Goal: Task Accomplishment & Management: Complete application form

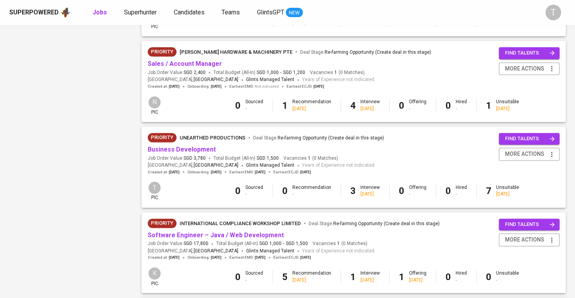
scroll to position [586, 0]
click at [202, 152] on link "Business Development" at bounding box center [182, 149] width 68 height 7
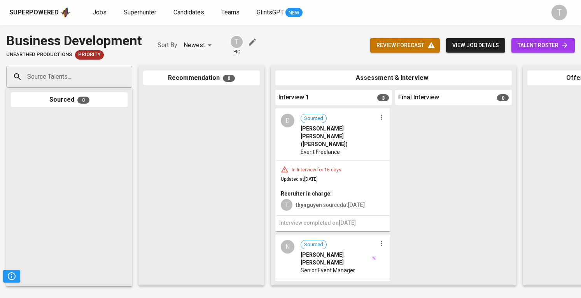
click at [93, 87] on div "Source Talents..." at bounding box center [69, 77] width 126 height 22
paste input "[EMAIL_ADDRESS][DOMAIN_NAME]"
type input "[EMAIL_ADDRESS][DOMAIN_NAME]"
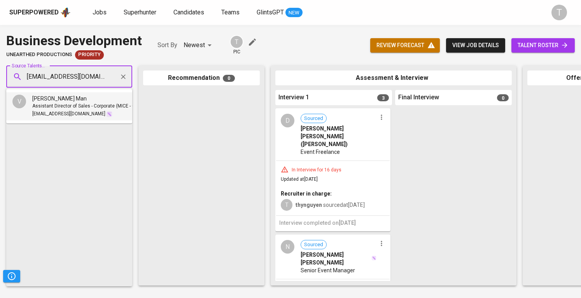
click at [93, 100] on div "[PERSON_NAME] Man" at bounding box center [90, 99] width 117 height 8
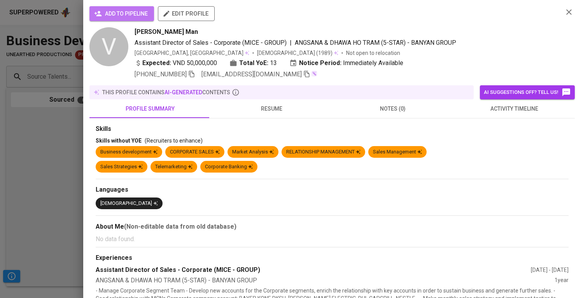
click at [121, 11] on span "add to pipeline" at bounding box center [122, 14] width 52 height 10
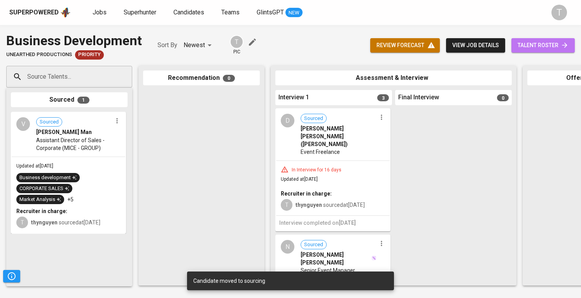
click at [551, 42] on span "talent roster" at bounding box center [543, 45] width 51 height 10
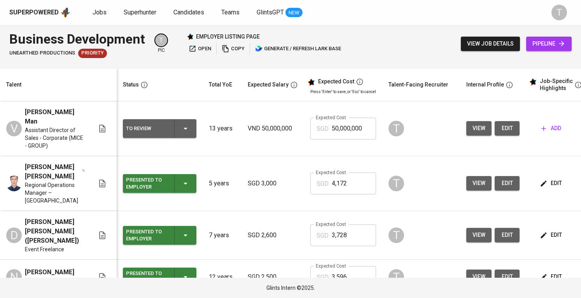
click at [345, 128] on input "50,000,000" at bounding box center [354, 128] width 44 height 22
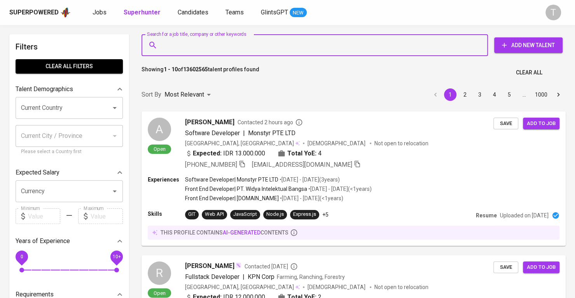
click at [261, 46] on input "Search for a job title, company or other keywords" at bounding box center [317, 45] width 312 height 15
paste input "thanhman.nhks@gmail.com"
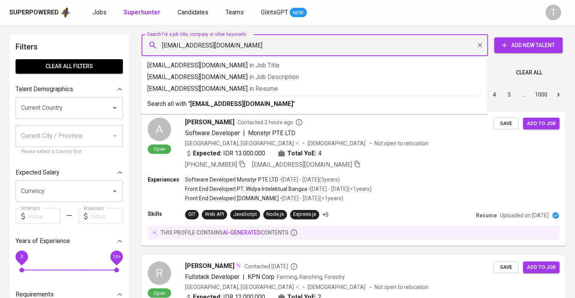
type input "thanhman.nhks@gmail.com"
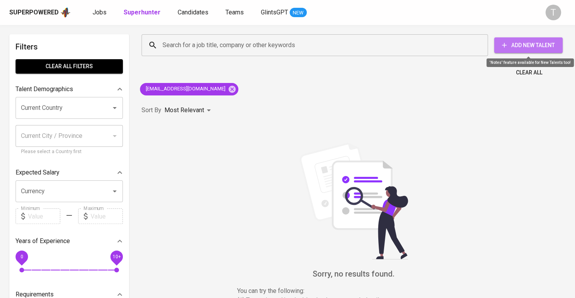
click at [540, 49] on span "Add New Talent" at bounding box center [529, 45] width 56 height 10
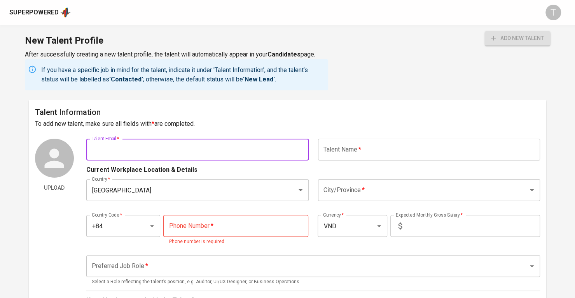
click at [176, 155] on input "text" at bounding box center [197, 149] width 223 height 22
paste input "thanhman.nhks@gmail.com"
type input "thanhman.nhks@gmail.com"
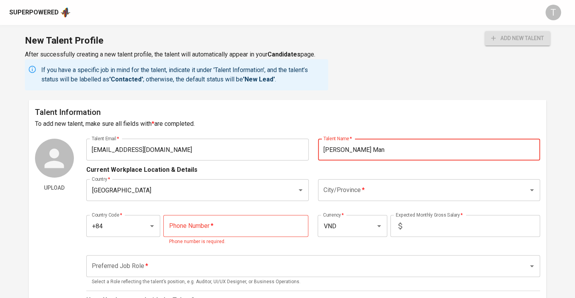
type input "Vo Thanh Man"
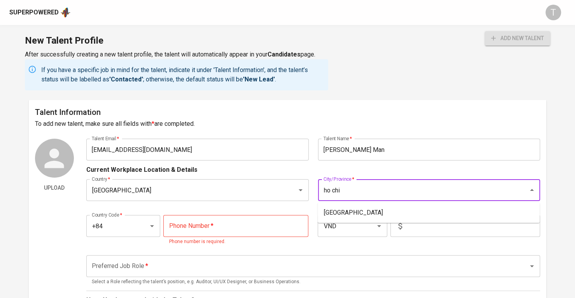
click at [343, 214] on li "Ho Chi Minh City" at bounding box center [429, 212] width 222 height 14
type input "Ho Chi Minh City"
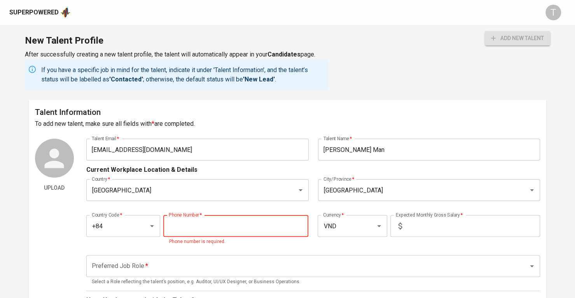
click at [225, 235] on input "tel" at bounding box center [235, 226] width 145 height 22
paste input "913-939-485"
type input "913-939-485"
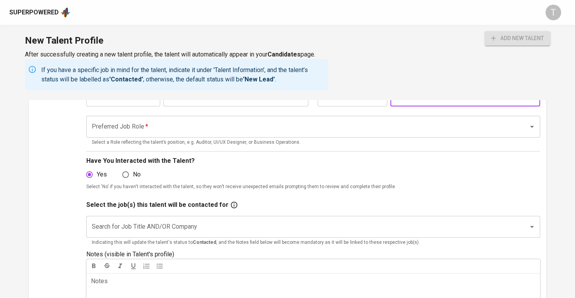
scroll to position [131, 0]
type input "500,000"
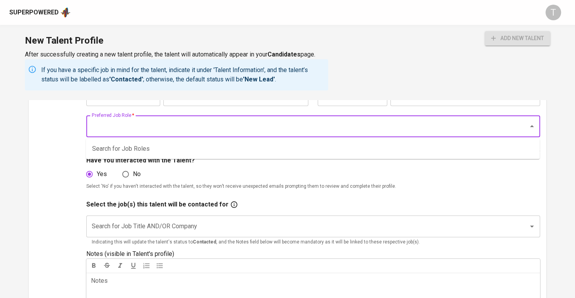
click at [400, 125] on input "Preferred Job Role   *" at bounding box center [302, 126] width 425 height 15
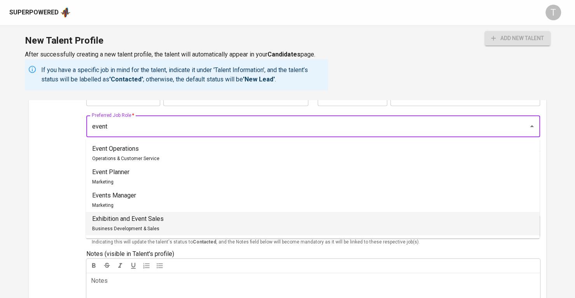
scroll to position [198, 0]
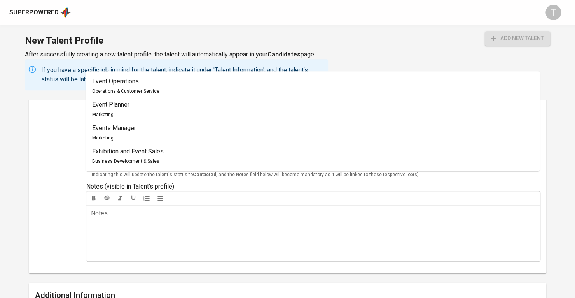
click at [295, 159] on li "Exhibition and Event Sales Business Development & Sales" at bounding box center [313, 155] width 454 height 23
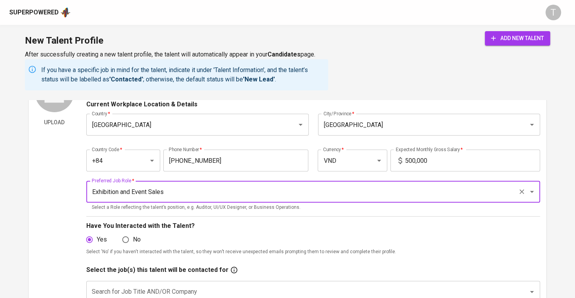
scroll to position [53, 0]
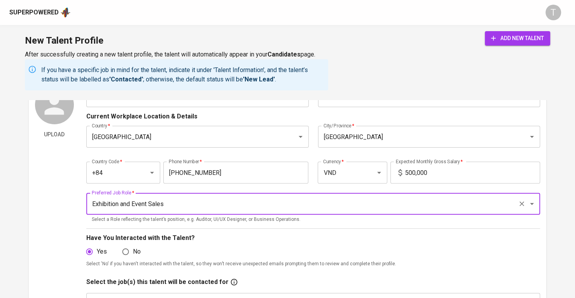
type input "Exhibition and Event Sales"
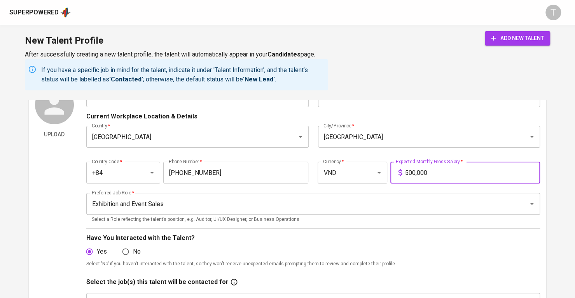
click at [465, 179] on input "500,000" at bounding box center [472, 172] width 135 height 22
click at [448, 211] on div "Exhibition and Event Sales Preferred Job Role *" at bounding box center [313, 204] width 454 height 22
type input "500,000,000"
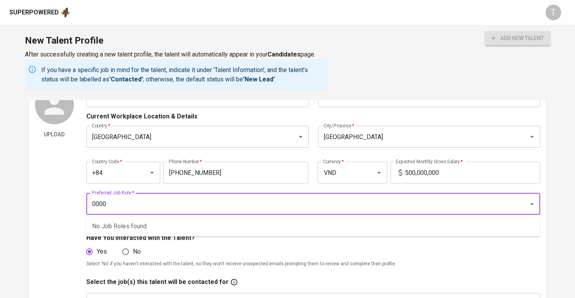
type input "0000"
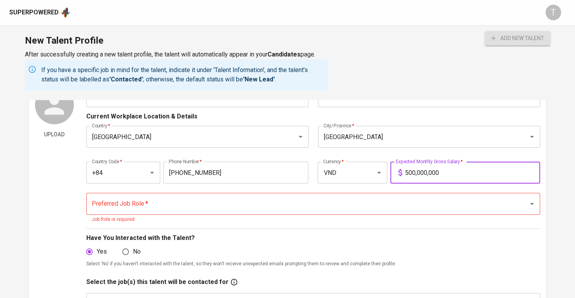
click at [447, 177] on input "500,000,000" at bounding box center [472, 172] width 135 height 22
type input "50,000,000"
click at [440, 196] on input "Preferred Job Role   *" at bounding box center [302, 203] width 425 height 15
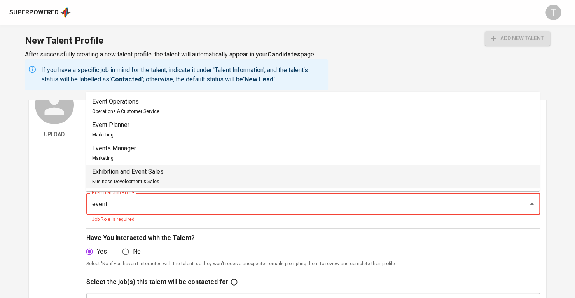
click at [394, 172] on li "Exhibition and Event Sales Business Development & Sales" at bounding box center [313, 176] width 454 height 23
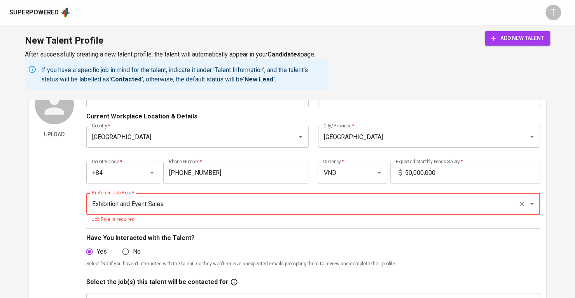
type input "Exhibition and Event Sales"
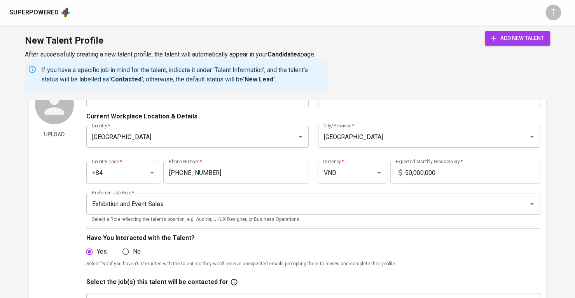
click at [394, 172] on div "50,000,000 Expected Monthly Gross Salary *" at bounding box center [466, 172] width 150 height 22
click at [522, 49] on div "add new talent" at bounding box center [517, 60] width 65 height 59
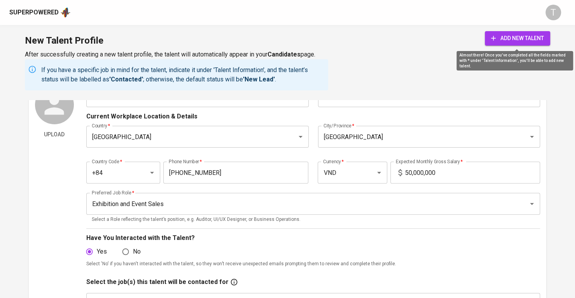
click at [520, 37] on span "add new talent" at bounding box center [517, 38] width 53 height 10
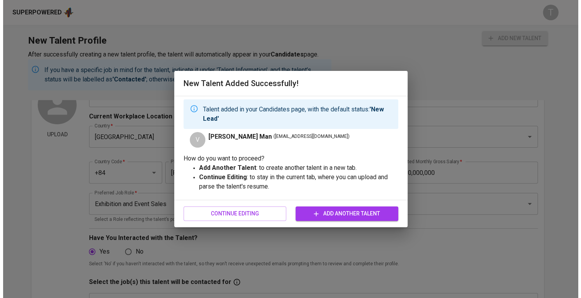
scroll to position [0, 0]
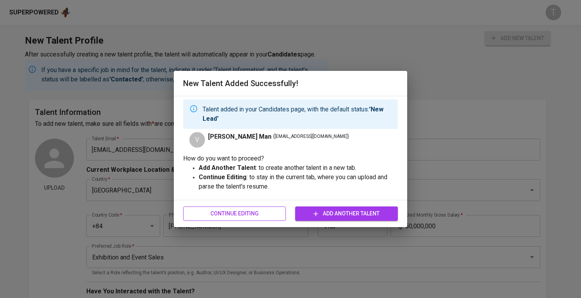
click at [265, 216] on span "Continue Editing" at bounding box center [234, 214] width 90 height 10
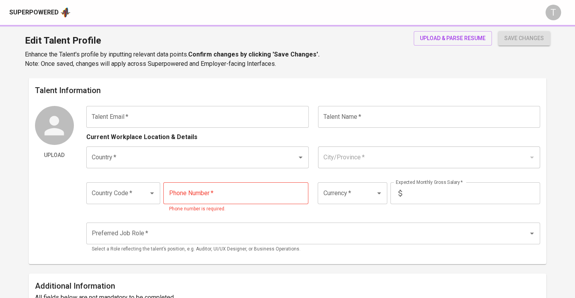
type input "thanhman.nhks@gmail.com"
type input "Vo Thanh Man"
type input "Vietnam"
type input "Ho Chi Minh City"
type input "+84"
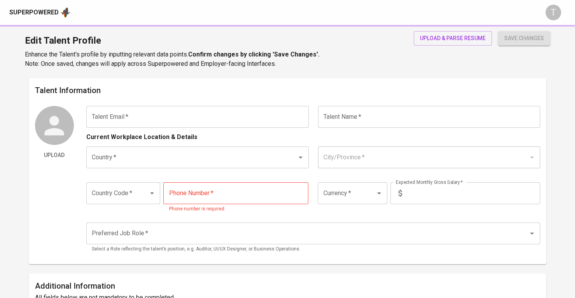
type input "913-939-485"
type input "VND"
type input "50,000,000"
type input "Exhibition and Event Sales"
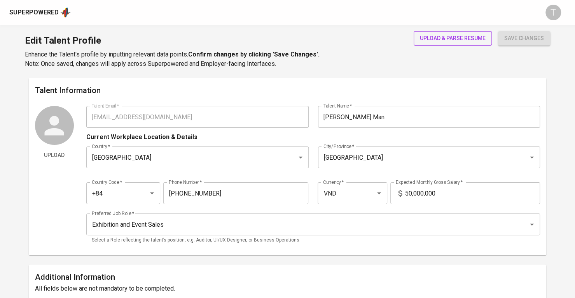
drag, startPoint x: 451, startPoint y: 46, endPoint x: 463, endPoint y: 37, distance: 15.2
click at [463, 37] on div "upload & parse resume" at bounding box center [453, 49] width 78 height 37
click at [463, 37] on span "upload & parse resume" at bounding box center [453, 38] width 66 height 10
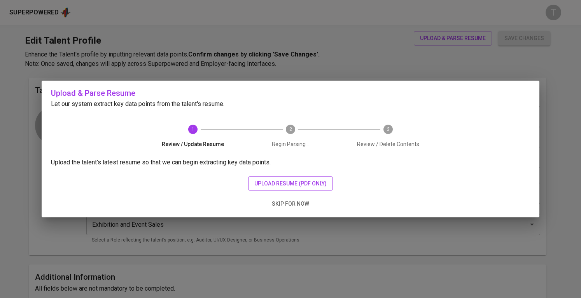
click at [280, 177] on button "upload resume (pdf only)" at bounding box center [290, 183] width 85 height 14
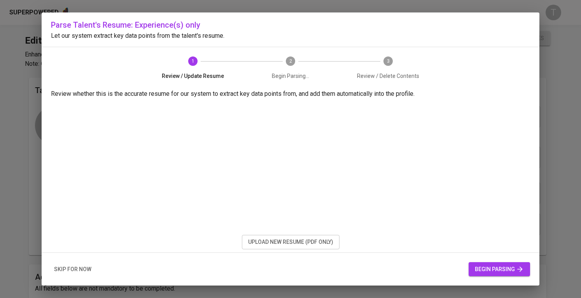
click at [518, 84] on div "Parse Talent's Resume: Experience(s) only Let our system extract key data point…" at bounding box center [291, 148] width 498 height 273
click at [506, 274] on button "begin parsing" at bounding box center [499, 269] width 61 height 14
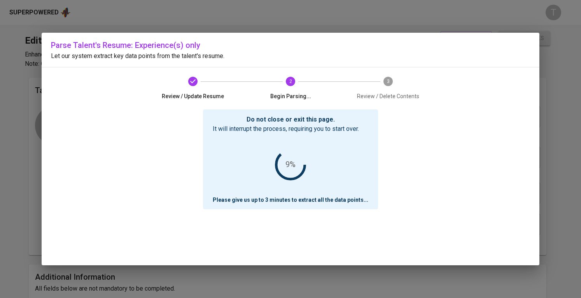
click at [496, 191] on div "Do not close or exit this page. It will interrupt the process, requiring you to…" at bounding box center [290, 187] width 479 height 156
click at [518, 174] on div "Do not close or exit this page. It will interrupt the process, requiring you to…" at bounding box center [290, 187] width 479 height 156
click at [489, 169] on div "Do not close or exit this page. It will interrupt the process, requiring you to…" at bounding box center [290, 187] width 479 height 156
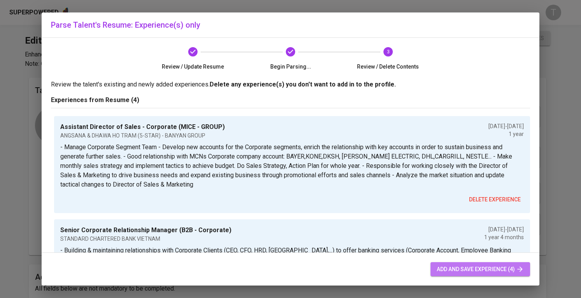
click at [451, 270] on span "add and save experience (4)" at bounding box center [480, 269] width 87 height 10
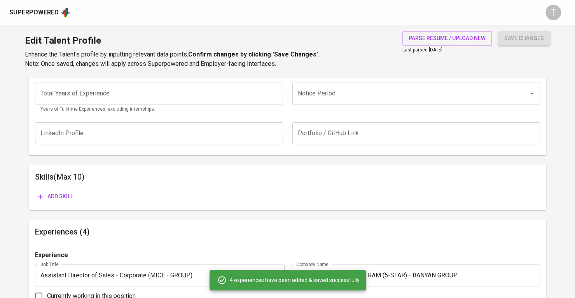
scroll to position [322, 0]
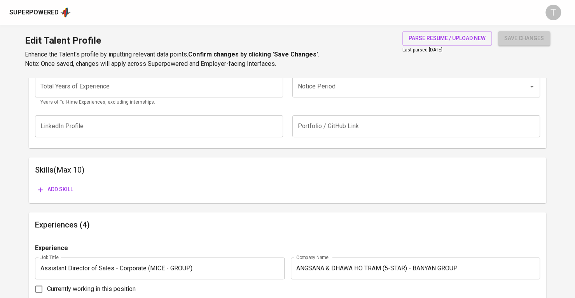
click at [524, 37] on span "save changes" at bounding box center [525, 38] width 40 height 10
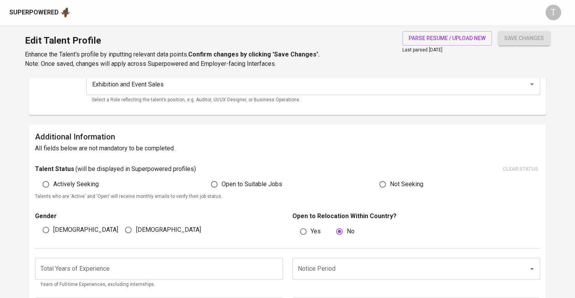
scroll to position [124, 0]
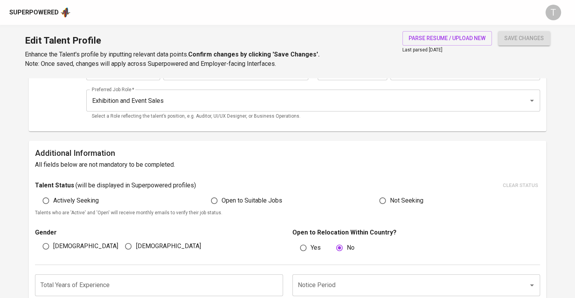
click at [146, 244] on span "Female" at bounding box center [168, 245] width 65 height 9
click at [136, 244] on input "Female" at bounding box center [128, 245] width 15 height 15
radio input "true"
click at [52, 249] on input "Male" at bounding box center [46, 245] width 15 height 15
radio input "true"
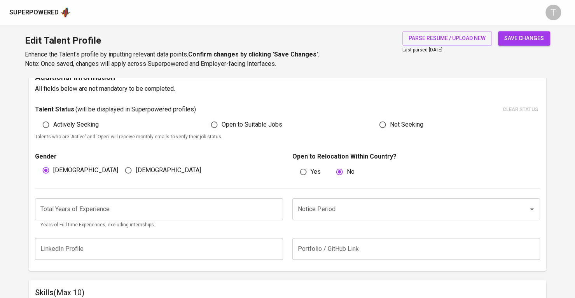
scroll to position [202, 0]
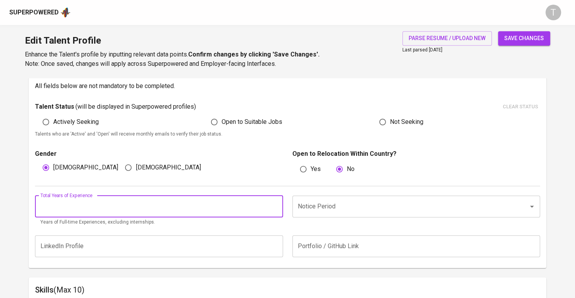
click at [167, 205] on input "number" at bounding box center [159, 206] width 248 height 22
type input "13"
click at [237, 184] on div "Gender Male Female Open to Relocation Within Country? Yes No" at bounding box center [287, 161] width 505 height 47
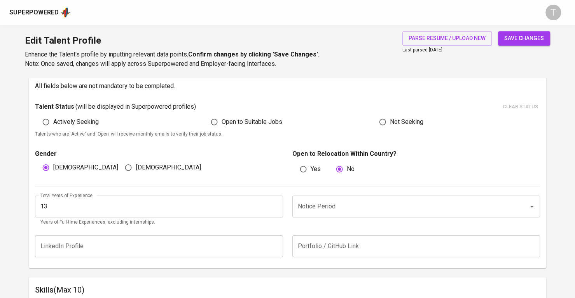
click at [305, 198] on div "Notice Period" at bounding box center [417, 206] width 248 height 22
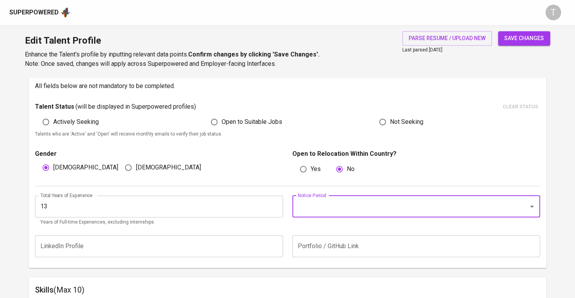
click at [330, 215] on div "Notice Period" at bounding box center [417, 206] width 248 height 22
click at [405, 224] on li "Immediately Available" at bounding box center [416, 229] width 248 height 14
type input "Immediately Available"
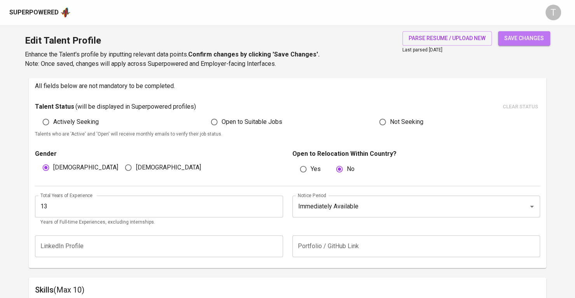
click at [518, 34] on span "save changes" at bounding box center [525, 38] width 40 height 10
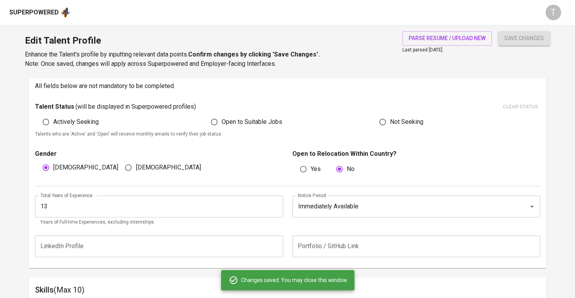
scroll to position [0, 0]
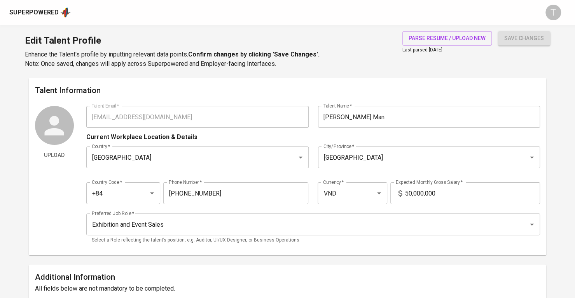
click at [37, 12] on div "Superpowered" at bounding box center [33, 12] width 49 height 9
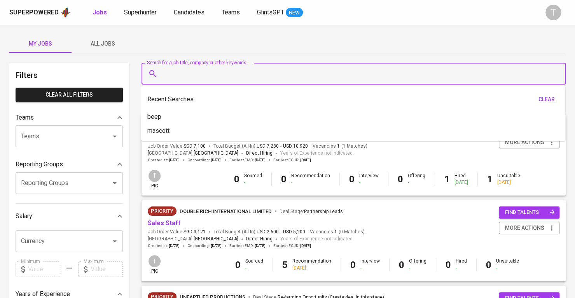
click at [223, 70] on input "Search for a job title, company or other keywords" at bounding box center [356, 73] width 390 height 15
paste input "thanhman.nhks@gmail.com"
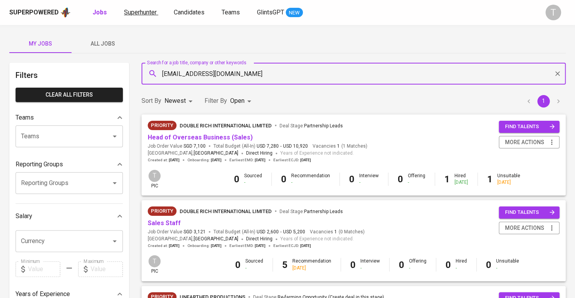
type input "thanhman.nhks@gmail.com"
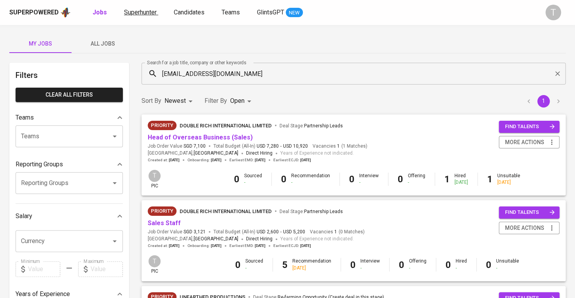
click at [137, 13] on span "Superhunter" at bounding box center [140, 12] width 33 height 7
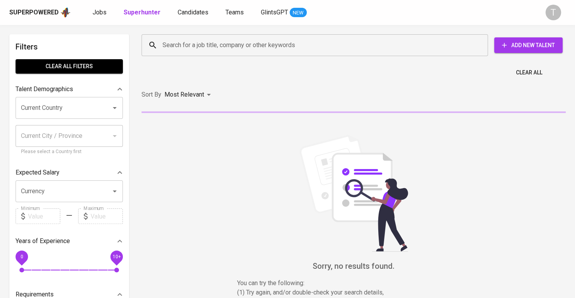
click at [230, 54] on div "Search for a job title, company or other keywords" at bounding box center [315, 45] width 347 height 22
paste input "thanhman.nhks@gmail.com"
type input "thanhman.nhks@gmail.com"
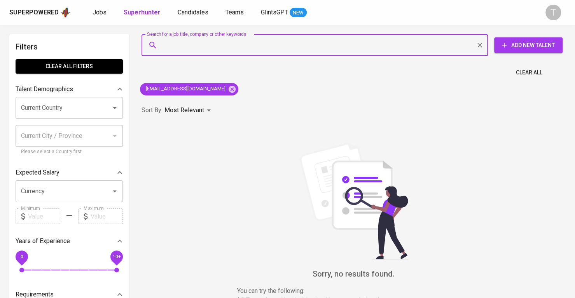
click at [380, 47] on input "Search for a job title, company or other keywords" at bounding box center [317, 45] width 312 height 15
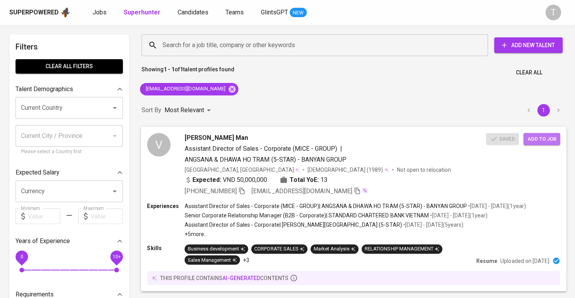
click at [543, 137] on span "Add to job" at bounding box center [542, 138] width 29 height 9
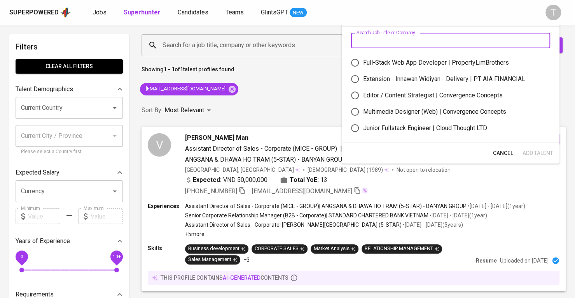
click at [432, 36] on input "text" at bounding box center [450, 41] width 199 height 16
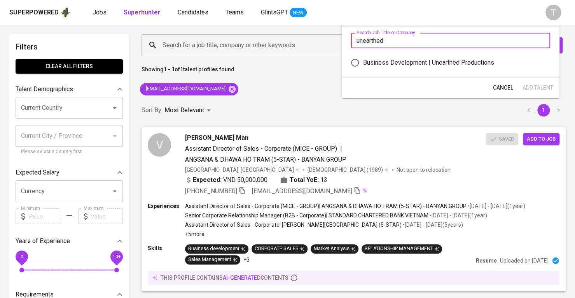
type input "unearthed"
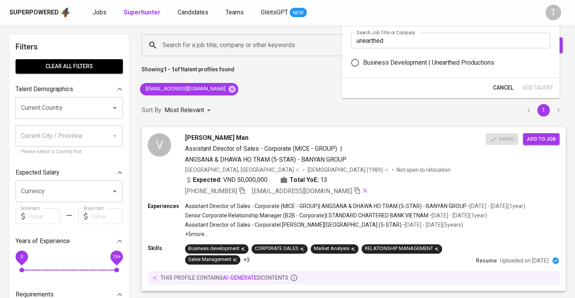
click at [451, 59] on div "Business Development | Unearthed Productions" at bounding box center [428, 62] width 131 height 9
click at [363, 59] on input "Business Development | Unearthed Productions" at bounding box center [355, 62] width 16 height 16
radio input "true"
click at [546, 91] on span "Add Talent" at bounding box center [538, 88] width 31 height 10
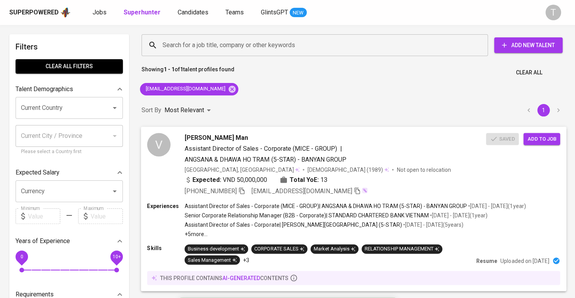
click at [199, 133] on span "[PERSON_NAME] Man" at bounding box center [216, 137] width 63 height 9
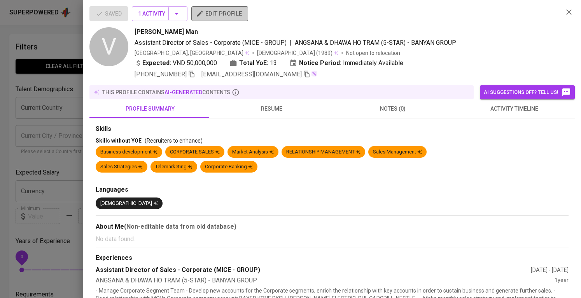
click at [238, 19] on button "edit profile" at bounding box center [219, 13] width 57 height 15
click at [21, 177] on div at bounding box center [290, 149] width 581 height 298
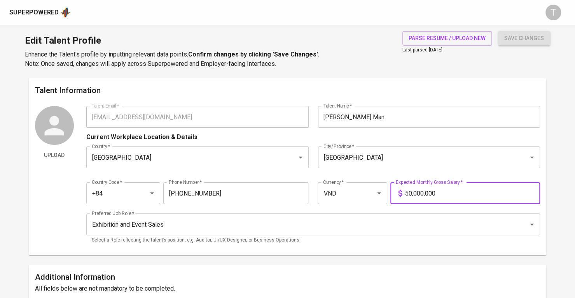
click at [444, 190] on input "50,000,000" at bounding box center [472, 193] width 135 height 22
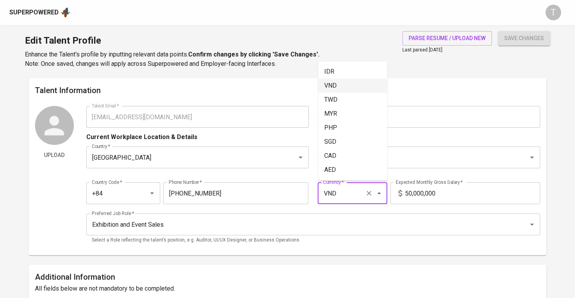
click at [342, 189] on input "VND" at bounding box center [341, 193] width 41 height 15
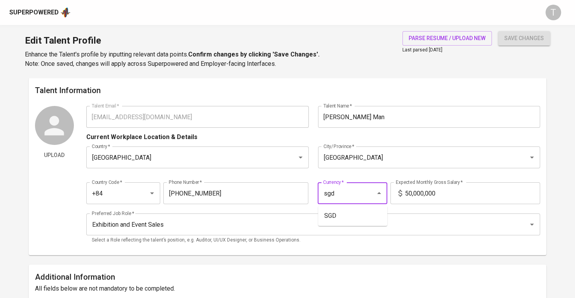
click at [360, 211] on li "SGD" at bounding box center [352, 216] width 69 height 14
type input "SGD"
click at [431, 191] on input "50,000,000" at bounding box center [472, 193] width 135 height 22
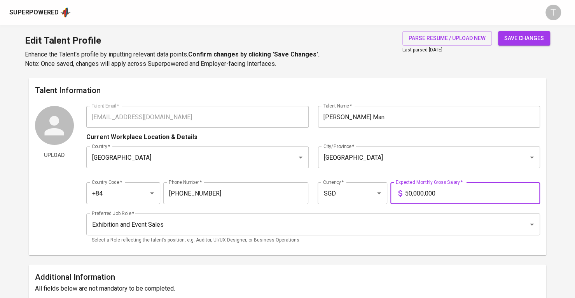
click at [431, 191] on input "50,000,000" at bounding box center [472, 193] width 135 height 22
type input "2,800"
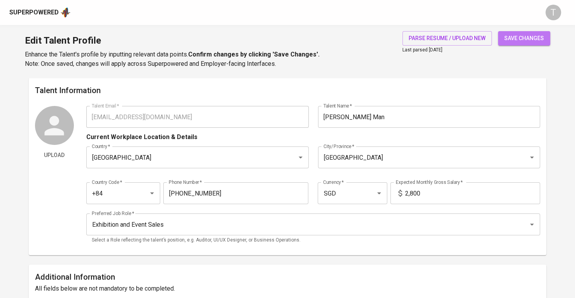
click at [522, 42] on span "save changes" at bounding box center [525, 38] width 40 height 10
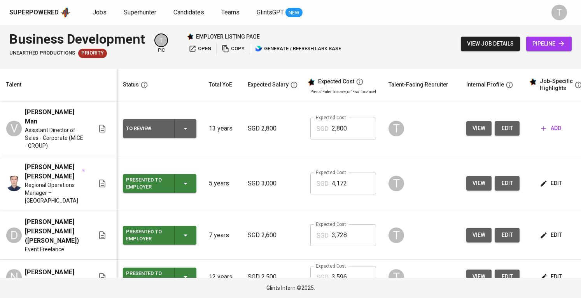
click at [353, 124] on input "2,800" at bounding box center [354, 128] width 44 height 22
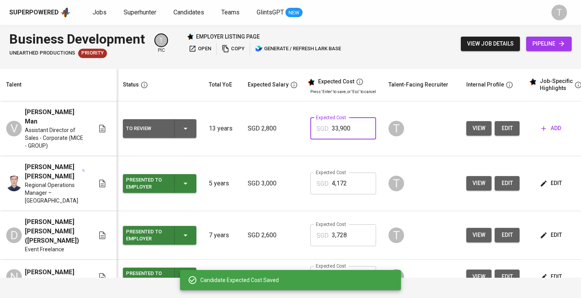
click at [353, 124] on input "33,900" at bounding box center [354, 128] width 44 height 22
click at [332, 122] on input "33,900" at bounding box center [354, 128] width 44 height 22
type input "3,900"
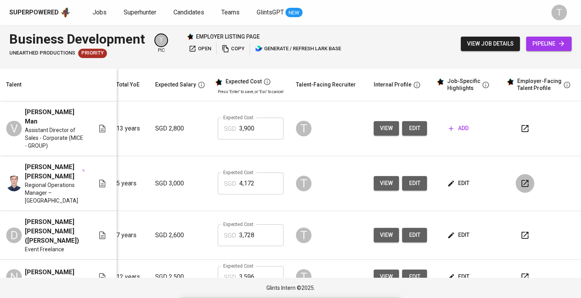
click at [521, 179] on icon "button" at bounding box center [525, 183] width 9 height 9
click at [516, 226] on button "button" at bounding box center [525, 235] width 19 height 19
click at [451, 123] on span "add" at bounding box center [459, 128] width 20 height 10
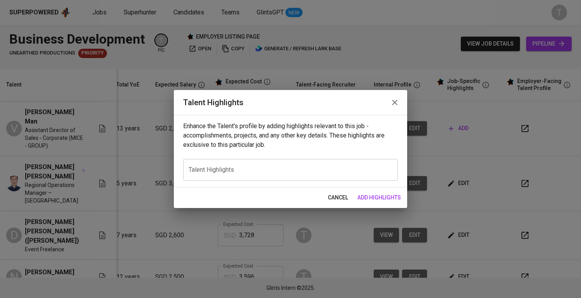
paste textarea "1. Summary of Experience - Winnie"
click at [241, 166] on textarea at bounding box center [291, 169] width 204 height 7
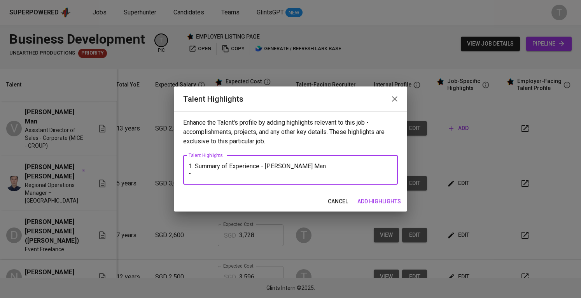
paste textarea "Experienced Sales Leader with 10+ years in the hospitality sector, specializing…"
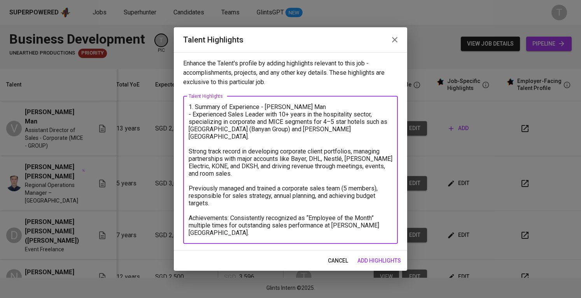
click at [191, 130] on textarea "1. Summary of Experience - Vo Thanh Man - Experienced Sales Leader with 10+ yea…" at bounding box center [291, 169] width 204 height 133
click at [191, 128] on textarea "1. Summary of Experience - Vo Thanh Man - Experienced Sales Leader with 10+ yea…" at bounding box center [291, 169] width 204 height 133
click at [217, 130] on textarea "1. Summary of Experience - Vo Thanh Man - Experienced Sales Leader with 10+ yea…" at bounding box center [291, 169] width 204 height 133
click at [322, 146] on textarea "1. Summary of Experience - Vo Thanh Man - Experienced Sales Leader with 10+ yea…" at bounding box center [291, 169] width 204 height 133
click at [274, 138] on textarea "1. Summary of Experience - Vo Thanh Man - Experienced Sales Leader with 10+ yea…" at bounding box center [291, 169] width 204 height 133
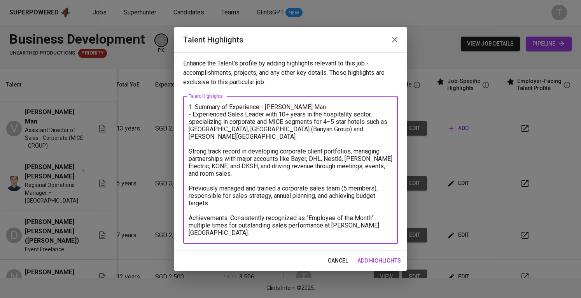
click at [189, 148] on textarea "1. Summary of Experience - Vo Thanh Man - Experienced Sales Leader with 10+ yea…" at bounding box center [291, 169] width 204 height 133
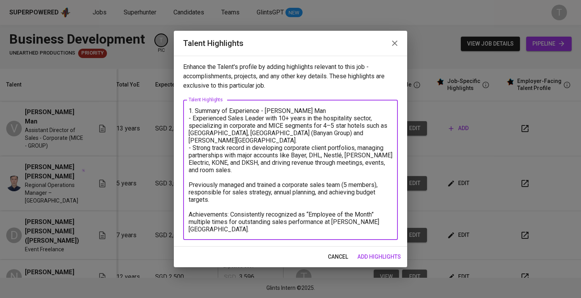
click at [286, 149] on textarea "1. Summary of Experience - Vo Thanh Man - Experienced Sales Leader with 10+ yea…" at bounding box center [291, 170] width 204 height 126
click at [282, 172] on textarea "1. Summary of Experience - Vo Thanh Man - Experienced Sales Leader with 10+ yea…" at bounding box center [291, 170] width 204 height 126
click at [282, 176] on textarea "1. Summary of Experience - Vo Thanh Man - Experienced Sales Leader with 10+ yea…" at bounding box center [291, 170] width 204 height 126
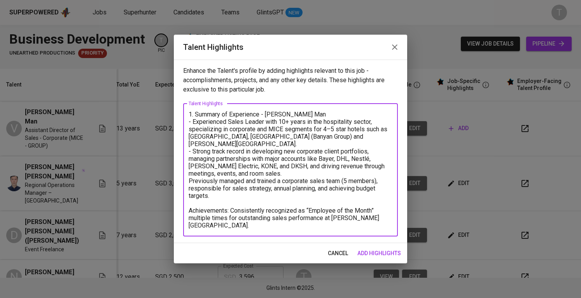
click at [189, 178] on textarea "1. Summary of Experience - Vo Thanh Man - Experienced Sales Leader with 10+ yea…" at bounding box center [291, 169] width 204 height 118
click at [191, 206] on textarea "1. Summary of Experience - Vo Thanh Man - Experienced Sales Leader with 10+ yea…" at bounding box center [291, 169] width 204 height 118
drag, startPoint x: 257, startPoint y: 223, endPoint x: 181, endPoint y: 208, distance: 77.7
click at [181, 208] on div "Enhance the Talent's profile by adding highlights relevant to this job - accomp…" at bounding box center [290, 151] width 233 height 183
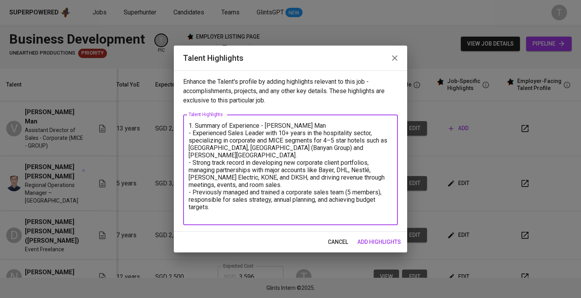
click at [316, 148] on textarea "1. Summary of Experience - Vo Thanh Man - Experienced Sales Leader with 10+ yea…" at bounding box center [291, 170] width 204 height 96
click at [296, 158] on textarea "1. Summary of Experience - Vo Thanh Man - Experienced Sales Leader with 10+ yea…" at bounding box center [291, 170] width 204 height 96
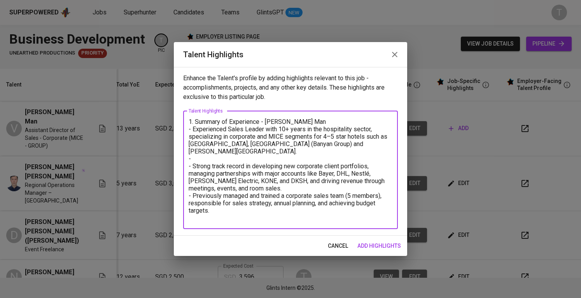
paste textarea "working with corporate clients to provide meeting packages, year-end parties, a…"
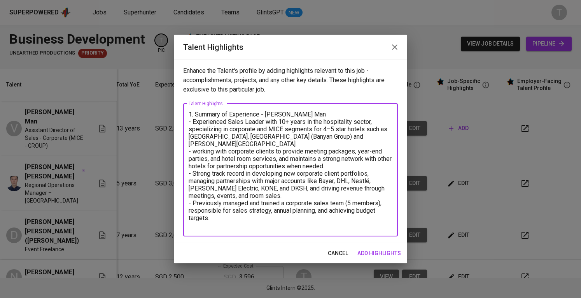
drag, startPoint x: 197, startPoint y: 153, endPoint x: 243, endPoint y: 204, distance: 68.6
click at [243, 204] on textarea "1. Summary of Experience - Vo Thanh Man - Experienced Sales Leader with 10+ yea…" at bounding box center [291, 169] width 204 height 118
click at [202, 155] on textarea "1. Summary of Experience - Vo Thanh Man - Experienced Sales Leader with 10+ yea…" at bounding box center [291, 169] width 204 height 118
click at [241, 156] on textarea "1. Summary of Experience - Vo Thanh Man - Experienced Sales Leader with 10+ yea…" at bounding box center [291, 169] width 204 height 118
click at [270, 228] on textarea "1. Summary of Experience - Vo Thanh Man - Experienced Sales Leader with 10+ yea…" at bounding box center [291, 169] width 204 height 118
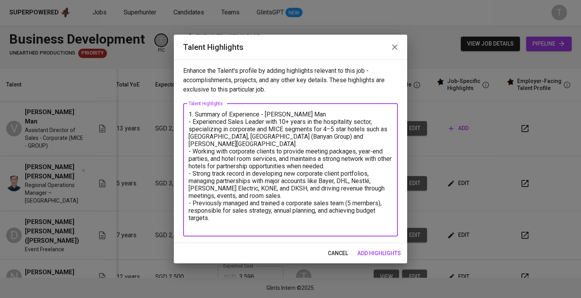
click at [270, 218] on textarea "1. Summary of Experience - Vo Thanh Man - Experienced Sales Leader with 10+ yea…" at bounding box center [291, 169] width 204 height 118
click at [331, 152] on textarea "1. Summary of Experience - Vo Thanh Man - Experienced Sales Leader with 10+ yea…" at bounding box center [291, 169] width 204 height 118
click at [328, 152] on textarea "1. Summary of Experience - Vo Thanh Man - Experienced Sales Leader with 10+ yea…" at bounding box center [291, 169] width 204 height 118
drag, startPoint x: 319, startPoint y: 150, endPoint x: 307, endPoint y: 150, distance: 12.4
click at [307, 150] on textarea "1. Summary of Experience - Vo Thanh Man - Experienced Sales Leader with 10+ yea…" at bounding box center [291, 169] width 204 height 118
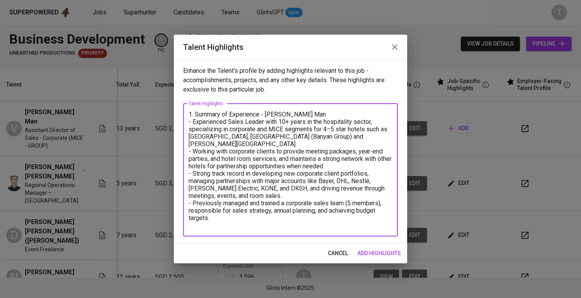
click at [307, 150] on textarea "1. Summary of Experience - Vo Thanh Man - Experienced Sales Leader with 10+ yea…" at bounding box center [291, 169] width 204 height 118
click at [318, 204] on textarea "1. Summary of Experience - Vo Thanh Man - Experienced Sales Leader with 10+ yea…" at bounding box center [291, 169] width 204 height 118
click at [319, 210] on textarea "1. Summary of Experience - Vo Thanh Man - Experienced Sales Leader with 10+ yea…" at bounding box center [291, 169] width 204 height 118
click at [318, 220] on textarea "1. Summary of Experience - Vo Thanh Man - Experienced Sales Leader with 10+ yea…" at bounding box center [291, 169] width 204 height 118
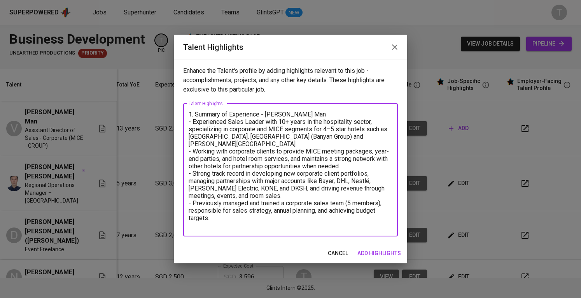
click at [289, 217] on textarea "1. Summary of Experience - Vo Thanh Man - Experienced Sales Leader with 10+ yea…" at bounding box center [291, 169] width 204 height 118
click at [246, 222] on textarea "1. Summary of Experience - Vo Thanh Man - Experienced Sales Leader with 10+ yea…" at bounding box center [291, 169] width 204 height 118
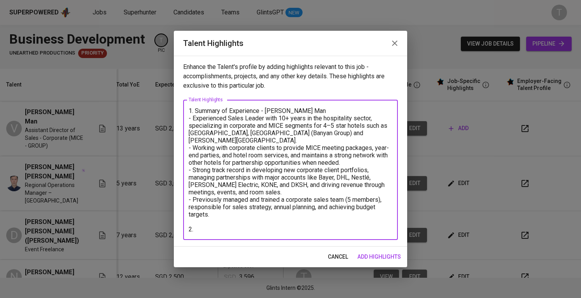
paste textarea "Career motivation: Left Banyan Group as its focus on Hồ Tràm limited access to …"
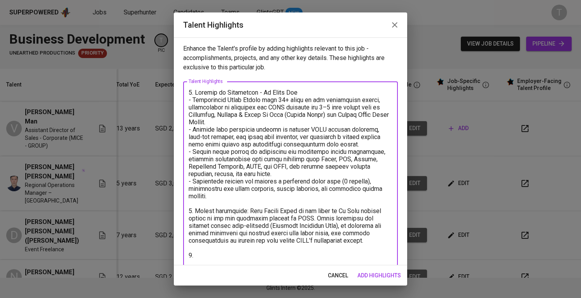
paste textarea "THE SAIGON COLLEGE OF ART CULTURE AND TOURISM SEP 2008 - SEP 2011 Education Maj…"
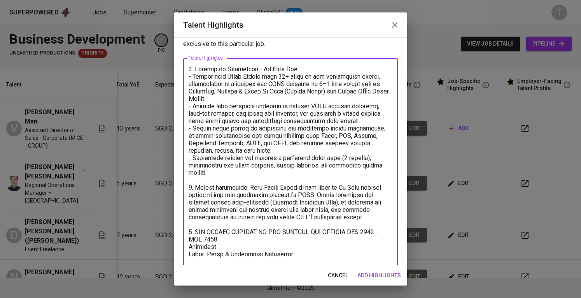
click at [195, 232] on textarea at bounding box center [291, 165] width 204 height 200
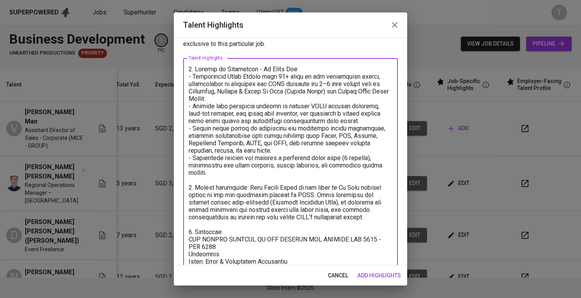
drag, startPoint x: 223, startPoint y: 253, endPoint x: 344, endPoint y: 237, distance: 122.1
click at [344, 237] on textarea at bounding box center [291, 168] width 204 height 207
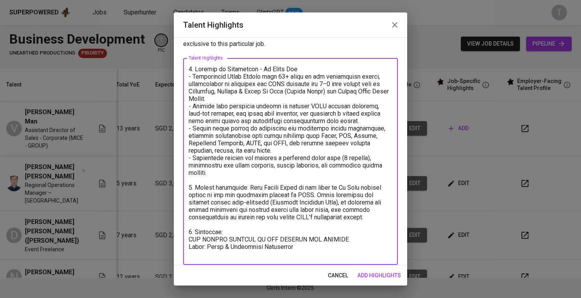
click at [319, 257] on textarea at bounding box center [291, 161] width 204 height 192
paste textarea "Full of CV:"
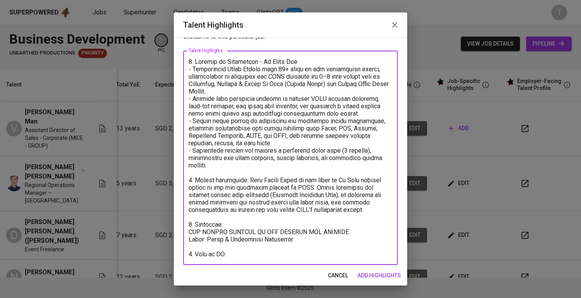
paste textarea "https://glints.sg.larksuite.com/file/FxwRbRXDroPwY7xsfJ2lUW2Bg3e?from=from_copy…"
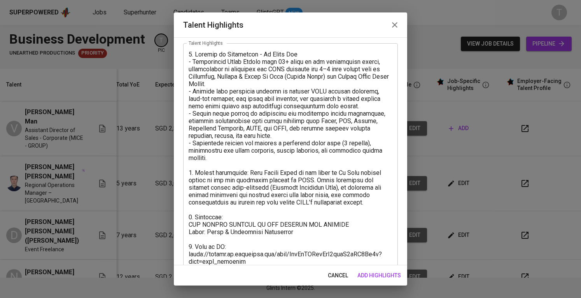
click at [186, 252] on div "x Talent Highlights" at bounding box center [290, 157] width 215 height 229
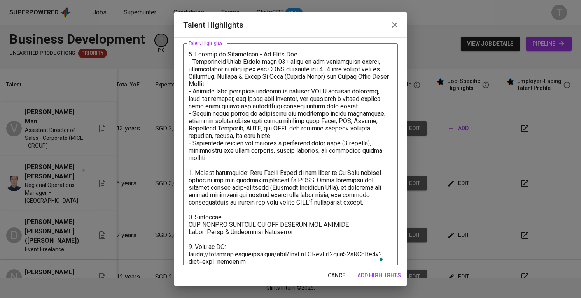
click at [190, 254] on textarea "To enrich screen reader interactions, please activate Accessibility in Grammarl…" at bounding box center [291, 158] width 204 height 214
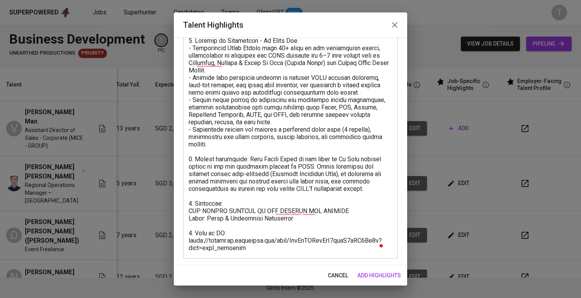
click at [279, 248] on div "x Talent Highlights" at bounding box center [290, 144] width 215 height 229
click at [277, 246] on div "x Talent Highlights" at bounding box center [290, 144] width 215 height 229
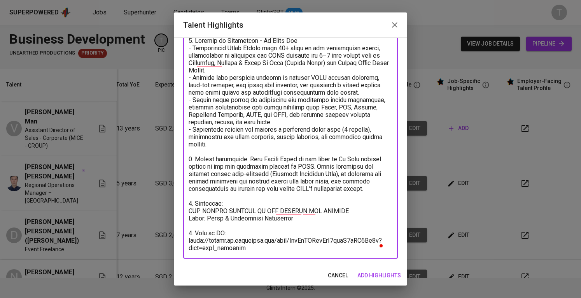
click at [267, 242] on textarea "To enrich screen reader interactions, please activate Accessibility in Grammarl…" at bounding box center [291, 144] width 204 height 214
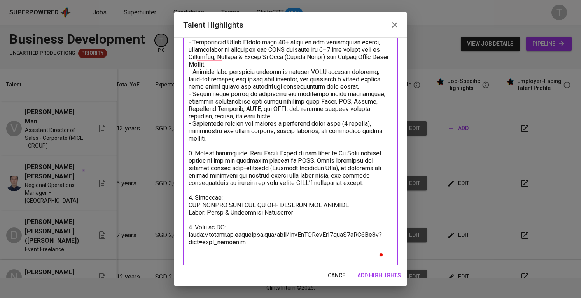
scroll to position [59, 0]
paste textarea "Expected salary: Total Monthly Fee: 3728 SGD - Basic Salary: 2600 SGD (open for…"
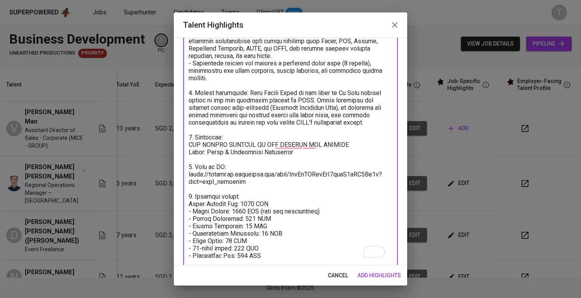
scroll to position [131, 0]
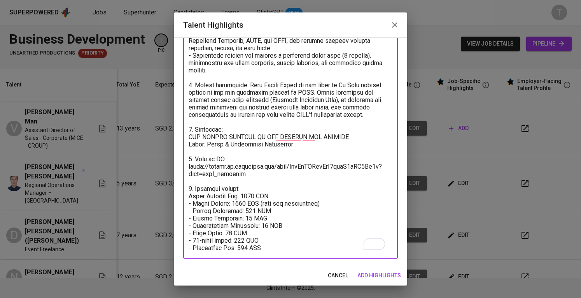
click at [248, 186] on textarea "To enrich screen reader interactions, please activate Accessibility in Grammarl…" at bounding box center [291, 107] width 204 height 288
click at [235, 196] on textarea "To enrich screen reader interactions, please activate Accessibility in Grammarl…" at bounding box center [291, 107] width 204 height 288
drag, startPoint x: 257, startPoint y: 198, endPoint x: 327, endPoint y: 198, distance: 70.0
click at [327, 198] on textarea "To enrich screen reader interactions, please activate Accessibility in Grammarl…" at bounding box center [291, 107] width 204 height 288
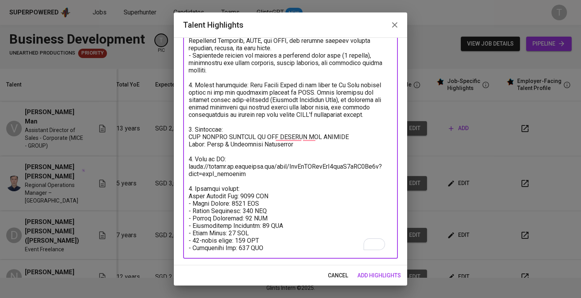
click at [250, 203] on textarea "To enrich screen reader interactions, please activate Accessibility in Grammarl…" at bounding box center [291, 107] width 204 height 288
click at [275, 221] on textarea "To enrich screen reader interactions, please activate Accessibility in Grammarl…" at bounding box center [291, 107] width 204 height 288
click at [235, 228] on textarea "To enrich screen reader interactions, please activate Accessibility in Grammarl…" at bounding box center [291, 107] width 204 height 288
click at [248, 232] on textarea "To enrich screen reader interactions, please activate Accessibility in Grammarl…" at bounding box center [291, 107] width 204 height 288
type textarea "1. Summary of Experience - Vo Thanh Man - Experienced Sales Leader with 10+ yea…"
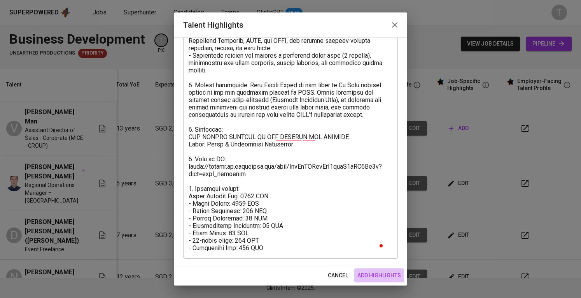
click at [367, 270] on span "add highlights" at bounding box center [380, 275] width 44 height 10
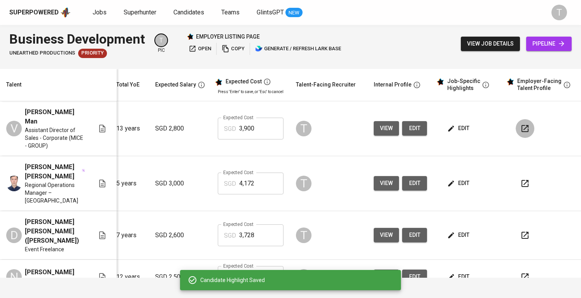
click at [523, 124] on icon "button" at bounding box center [525, 128] width 9 height 9
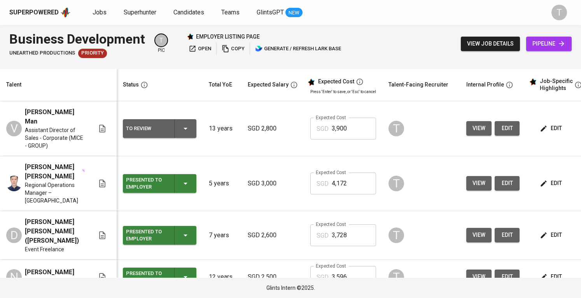
drag, startPoint x: 197, startPoint y: 119, endPoint x: 186, endPoint y: 121, distance: 11.0
click at [186, 121] on td "To Review" at bounding box center [160, 128] width 86 height 55
click at [186, 124] on icon "button" at bounding box center [185, 128] width 9 height 9
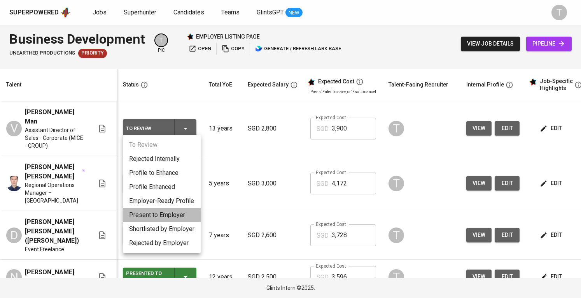
click at [168, 212] on li "Present to Employer" at bounding box center [162, 215] width 78 height 14
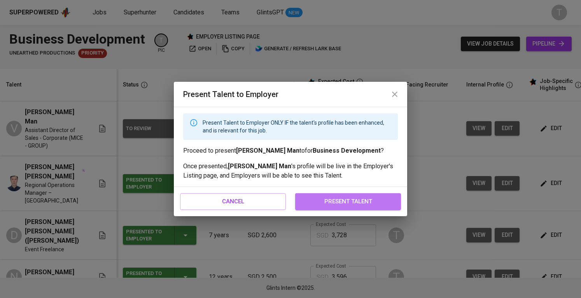
click at [349, 205] on span "present talent" at bounding box center [348, 201] width 89 height 10
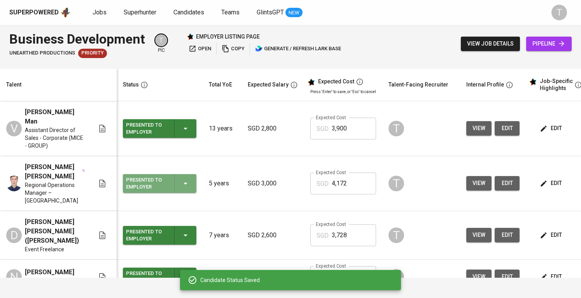
click at [191, 174] on div "Presented to Employer" at bounding box center [159, 183] width 67 height 19
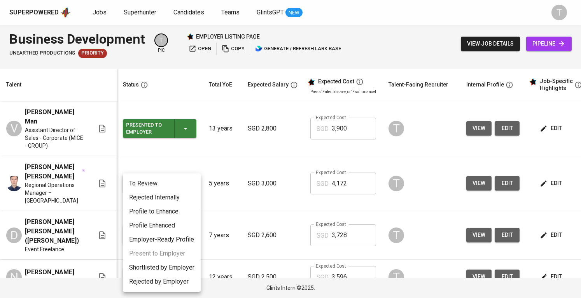
click at [193, 270] on li "Shortlisted by Employer" at bounding box center [162, 267] width 78 height 14
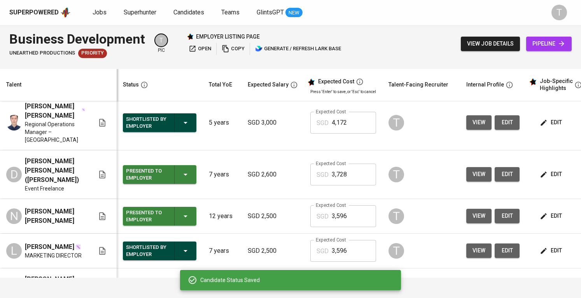
scroll to position [72, 0]
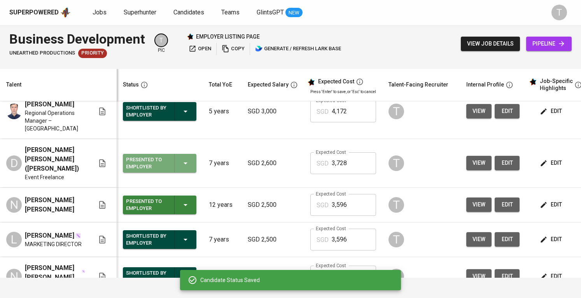
click at [189, 158] on icon "button" at bounding box center [185, 162] width 9 height 9
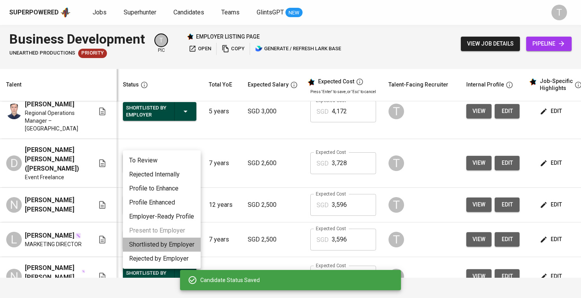
click at [160, 243] on li "Shortlisted by Employer" at bounding box center [162, 244] width 78 height 14
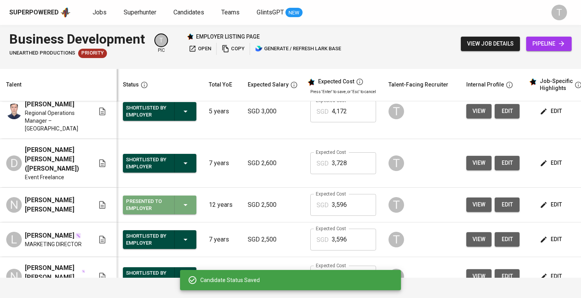
click at [187, 200] on icon "button" at bounding box center [185, 204] width 9 height 9
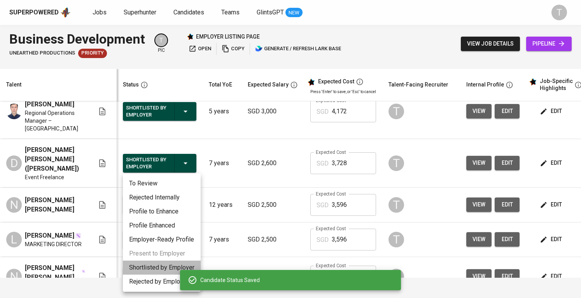
click at [161, 262] on li "Shortlisted by Employer" at bounding box center [162, 267] width 78 height 14
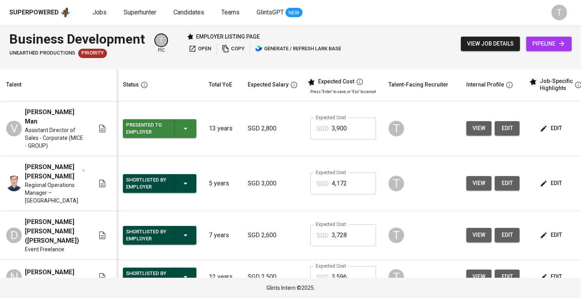
scroll to position [0, 90]
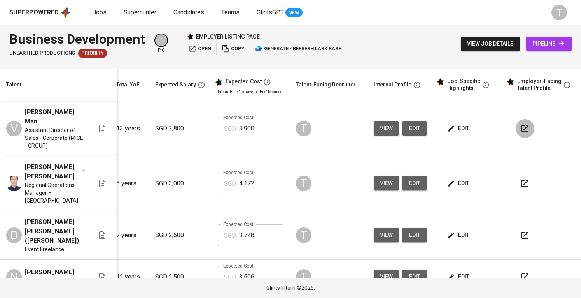
click at [521, 127] on icon "button" at bounding box center [525, 128] width 9 height 9
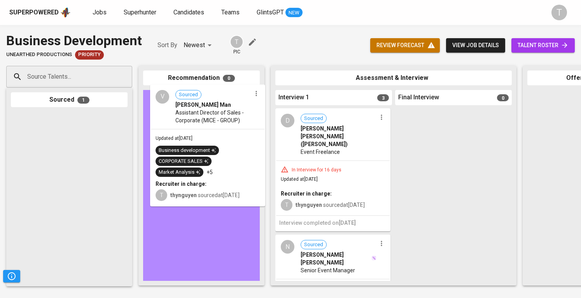
drag, startPoint x: 67, startPoint y: 144, endPoint x: 221, endPoint y: 114, distance: 156.9
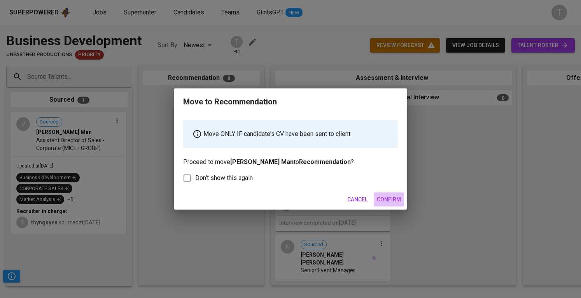
click at [382, 193] on button "Confirm" at bounding box center [389, 199] width 30 height 14
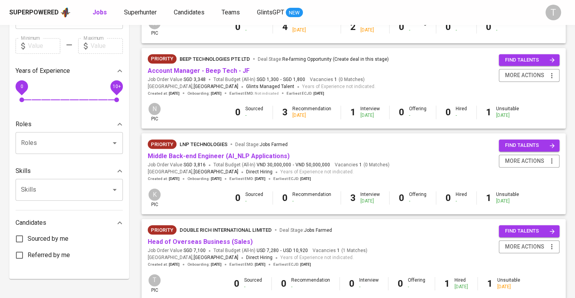
scroll to position [237, 0]
click at [233, 70] on link "Account Manager - Beep Tech - JF" at bounding box center [199, 70] width 102 height 7
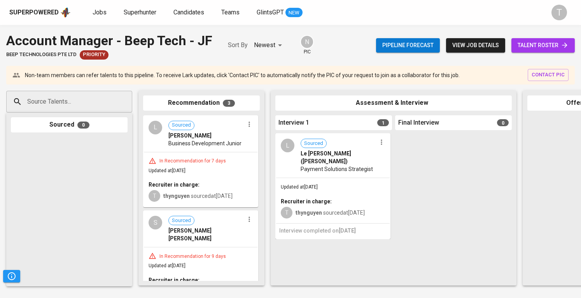
scroll to position [131, 0]
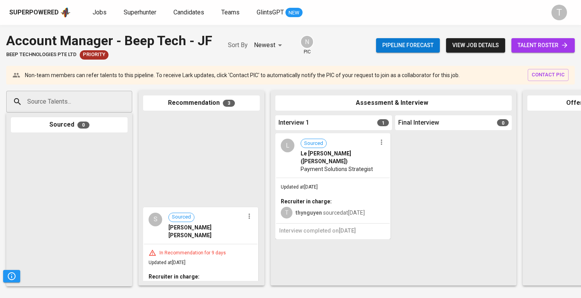
scroll to position [131, 0]
